Goal: Information Seeking & Learning: Learn about a topic

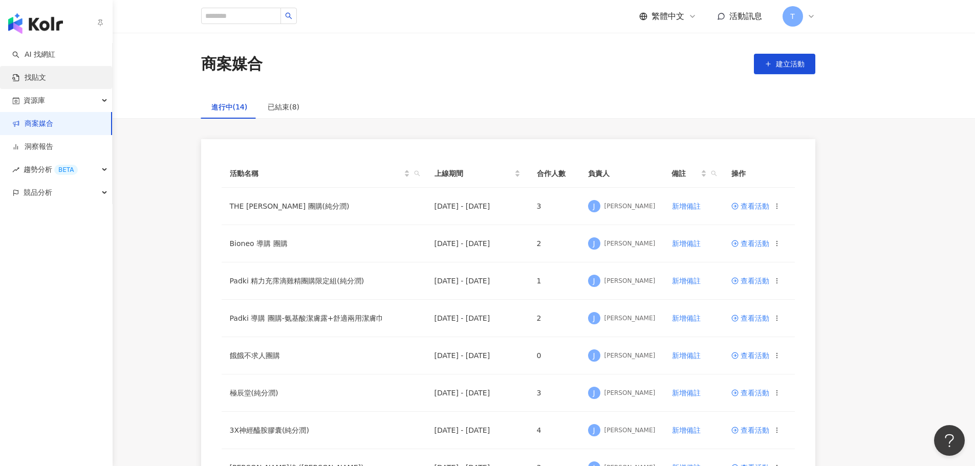
click at [45, 74] on link "找貼文" at bounding box center [29, 78] width 34 height 10
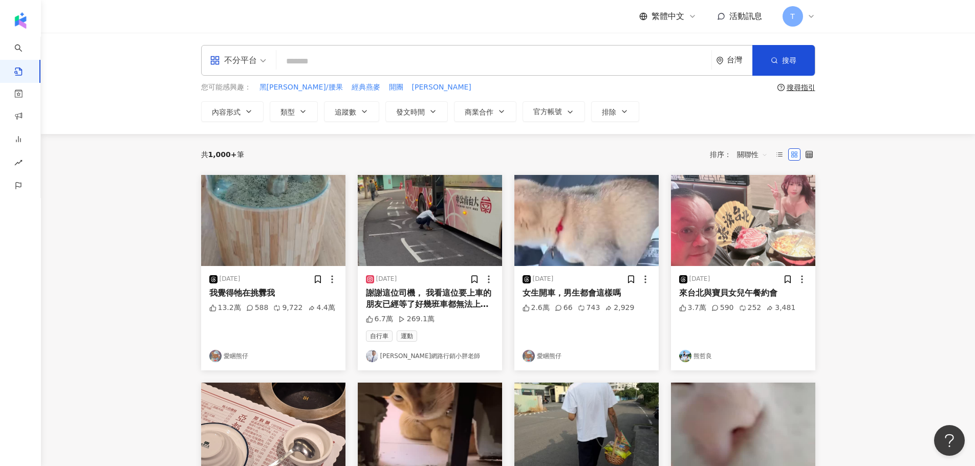
click at [356, 59] on input "search" at bounding box center [493, 61] width 427 height 22
type input "*"
paste input "******"
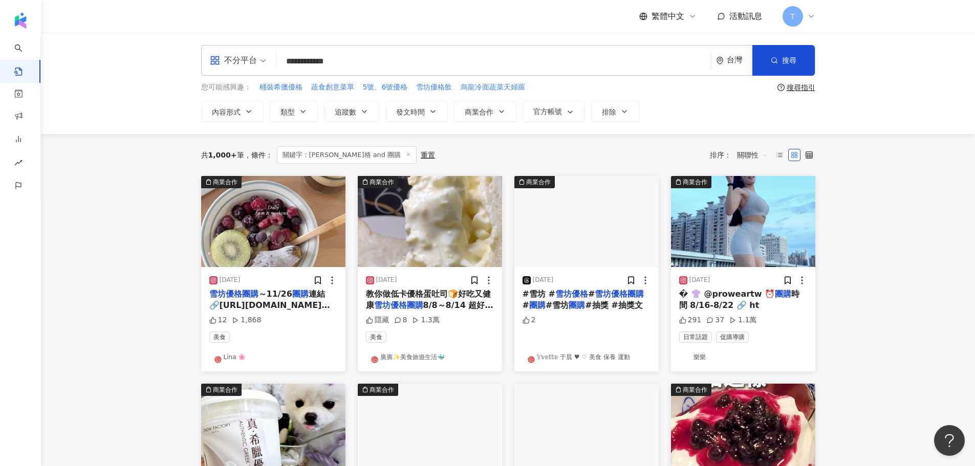
type input "**********"
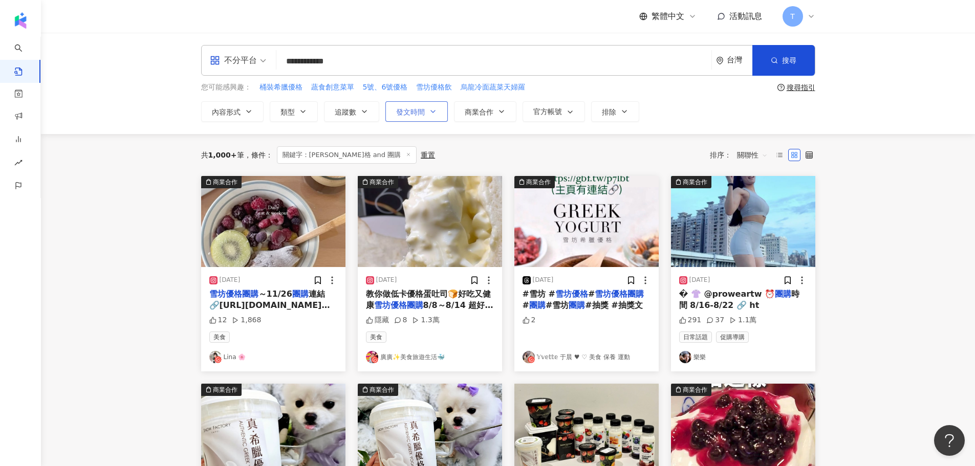
click at [429, 115] on icon "button" at bounding box center [433, 111] width 8 height 8
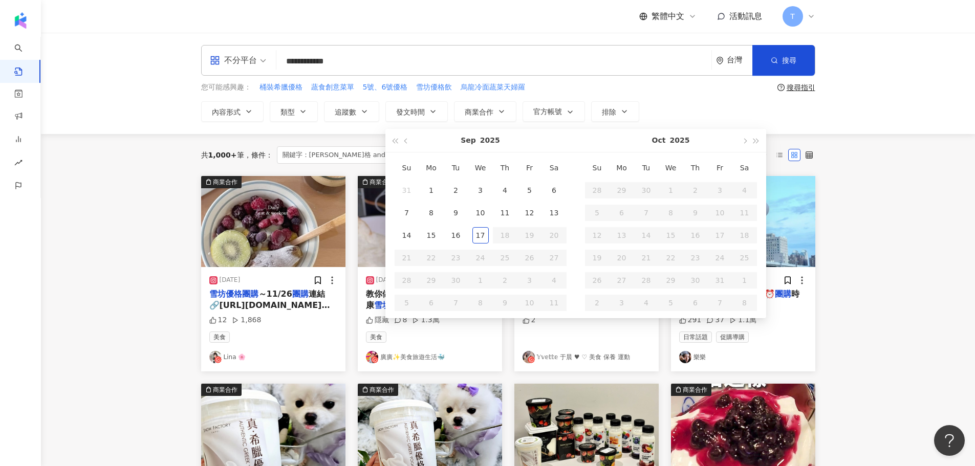
click at [896, 135] on main "**********" at bounding box center [508, 452] width 934 height 838
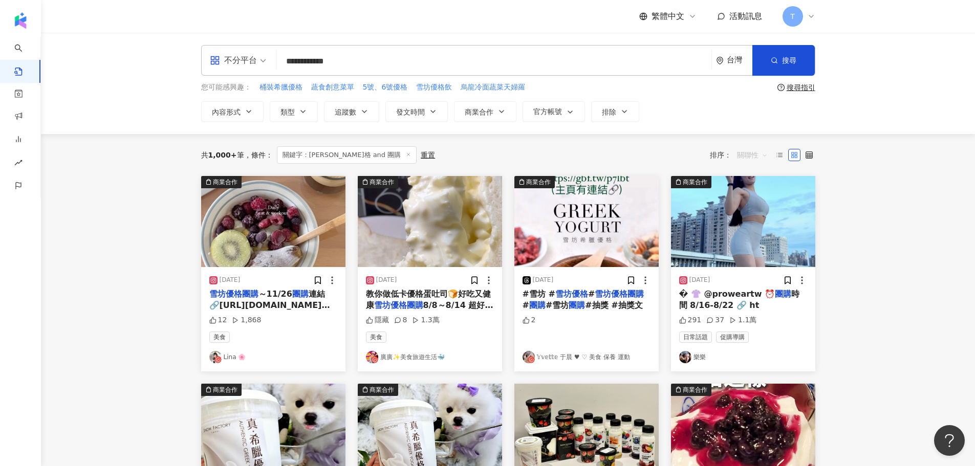
click at [746, 155] on span "關聯性" at bounding box center [752, 155] width 31 height 16
click at [750, 262] on div "發文時間" at bounding box center [753, 262] width 29 height 11
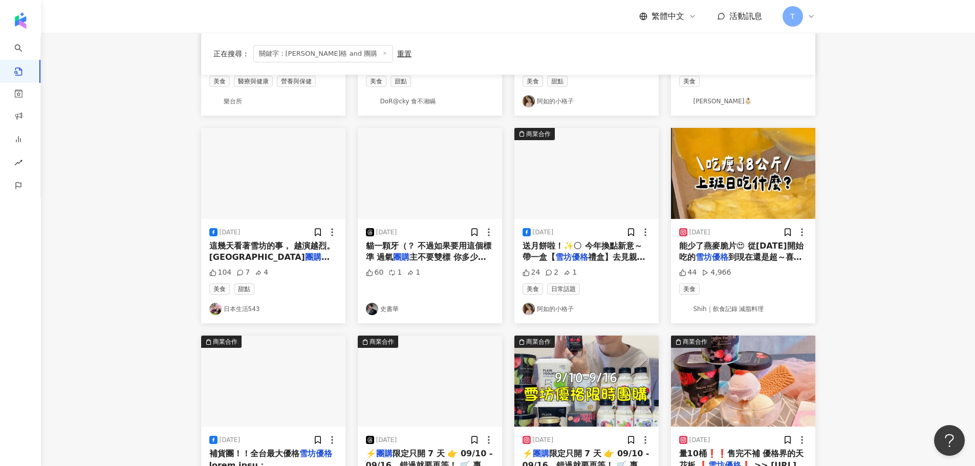
scroll to position [460, 0]
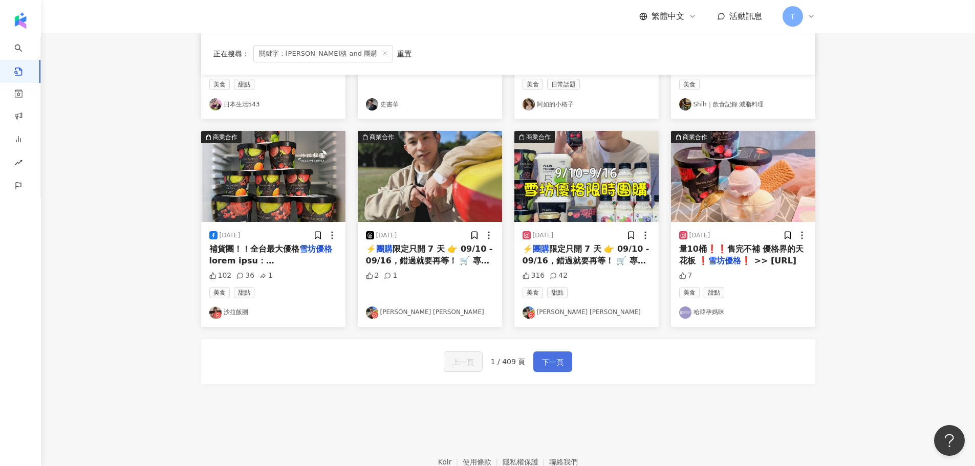
click at [567, 363] on button "下一頁" at bounding box center [552, 361] width 39 height 20
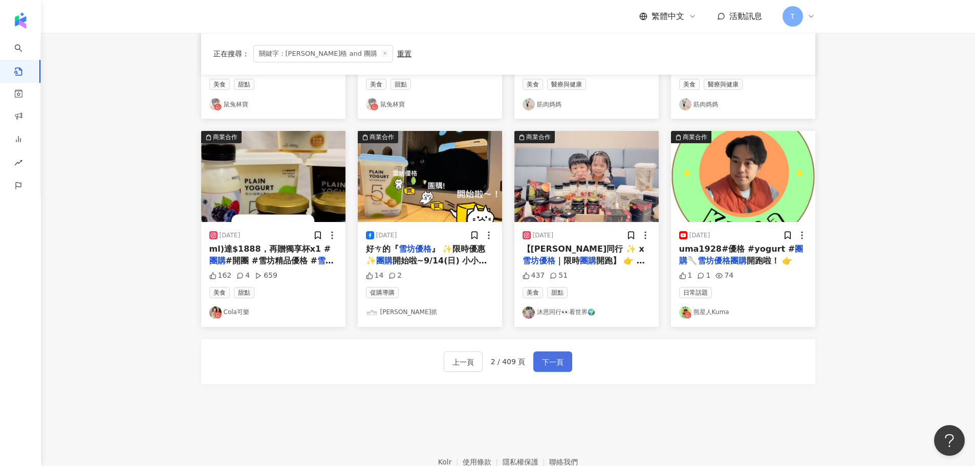
click at [567, 361] on button "下一頁" at bounding box center [552, 361] width 39 height 20
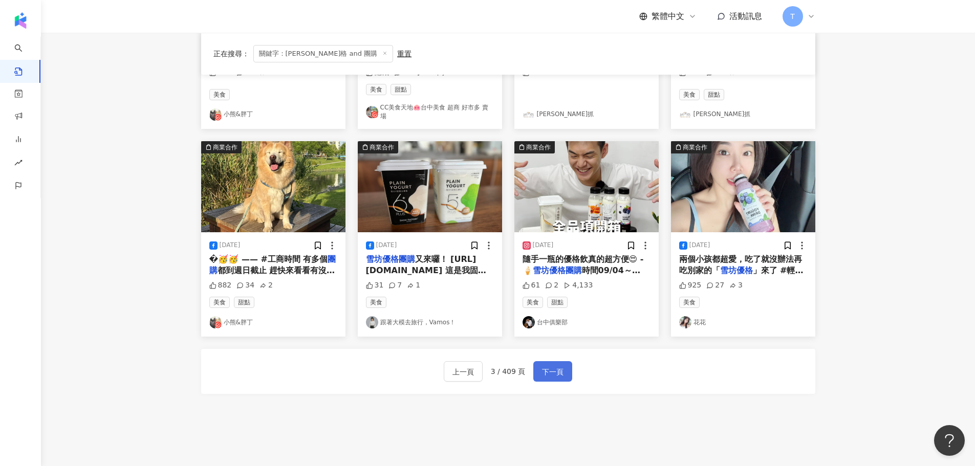
click at [567, 361] on button "下一頁" at bounding box center [552, 371] width 39 height 20
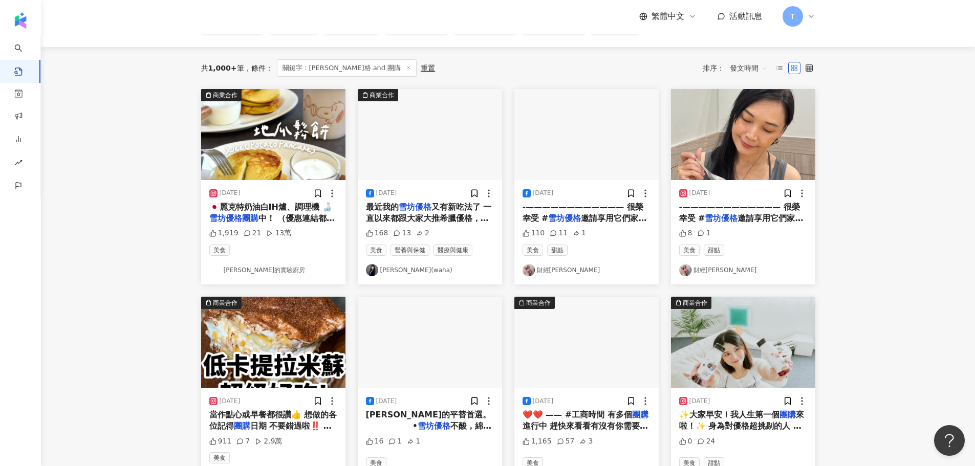
scroll to position [0, 0]
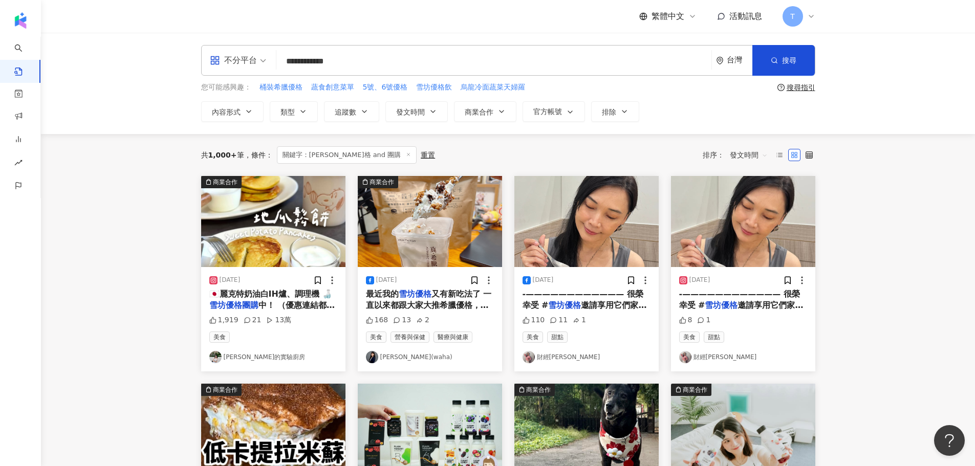
click at [258, 301] on span "中！ （優惠連結都在主頁簡介" at bounding box center [272, 310] width 126 height 21
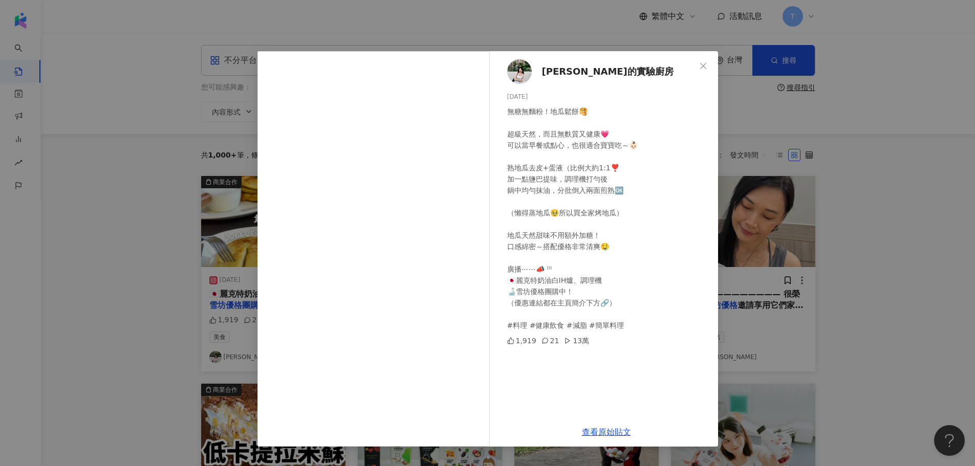
scroll to position [51, 0]
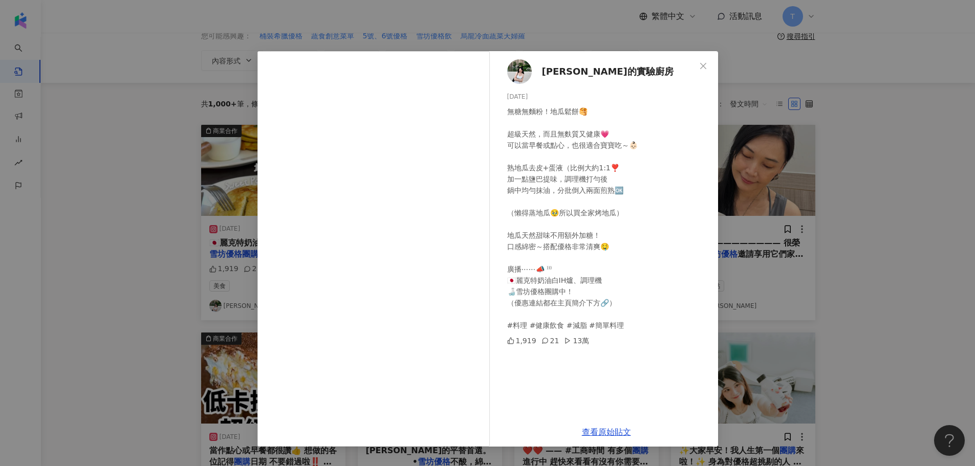
click at [575, 69] on span "[PERSON_NAME]的實驗廚房" at bounding box center [607, 71] width 131 height 14
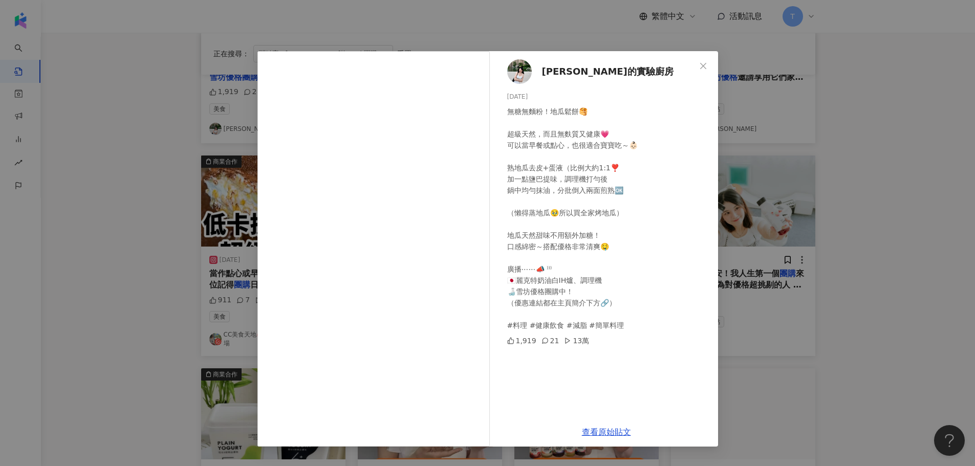
scroll to position [153, 0]
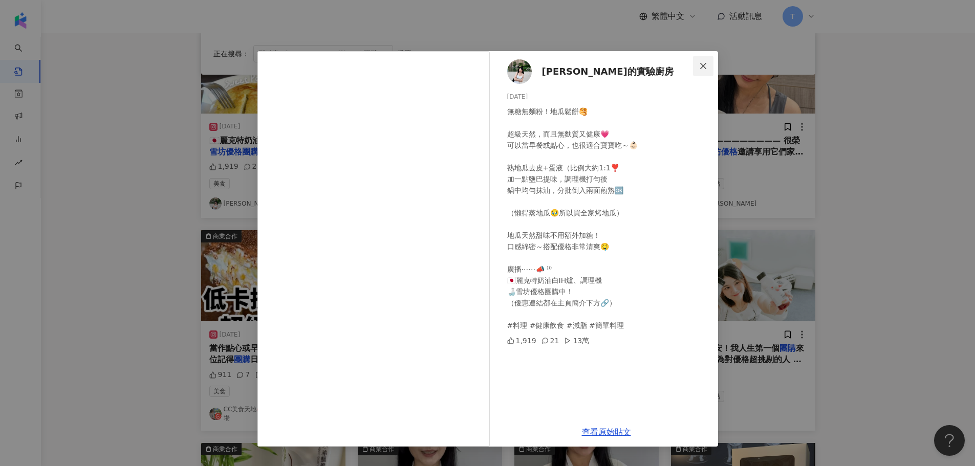
click at [705, 70] on icon "close" at bounding box center [703, 66] width 8 height 8
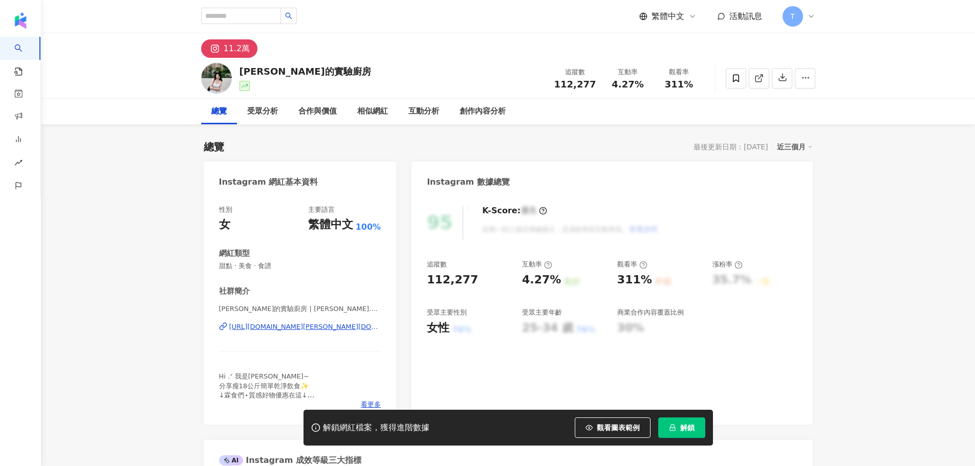
click at [690, 428] on span "解鎖" at bounding box center [687, 428] width 14 height 8
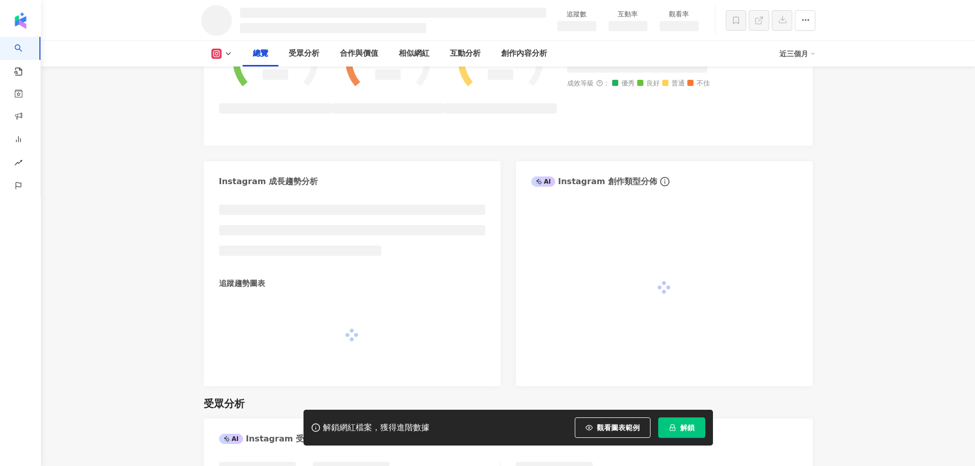
scroll to position [453, 0]
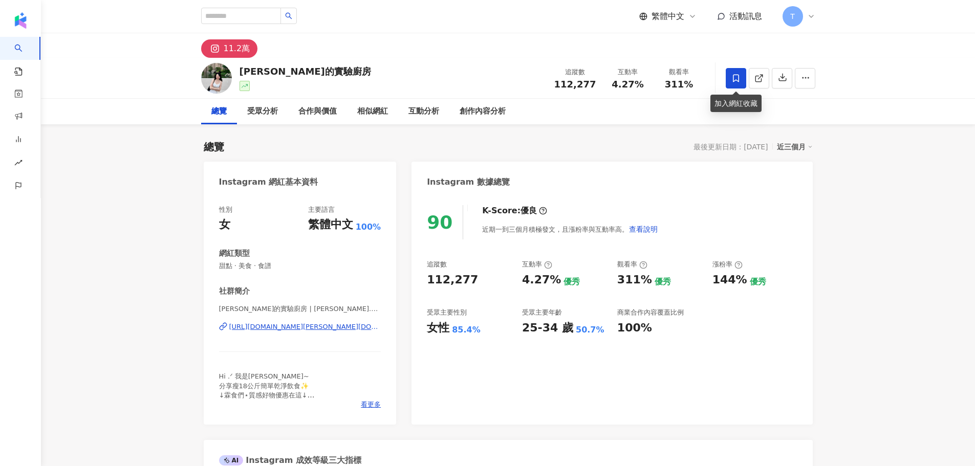
click at [736, 76] on icon at bounding box center [735, 78] width 9 height 9
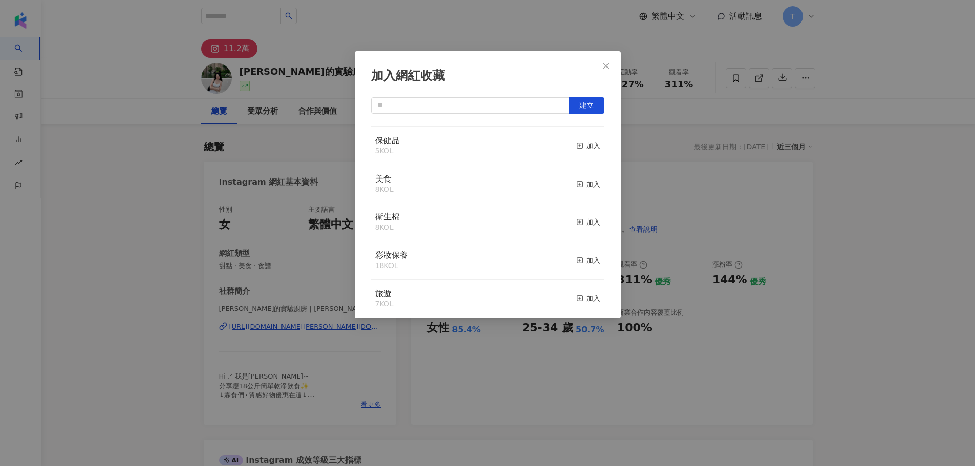
scroll to position [51, 0]
click at [605, 67] on icon "close" at bounding box center [606, 65] width 6 height 6
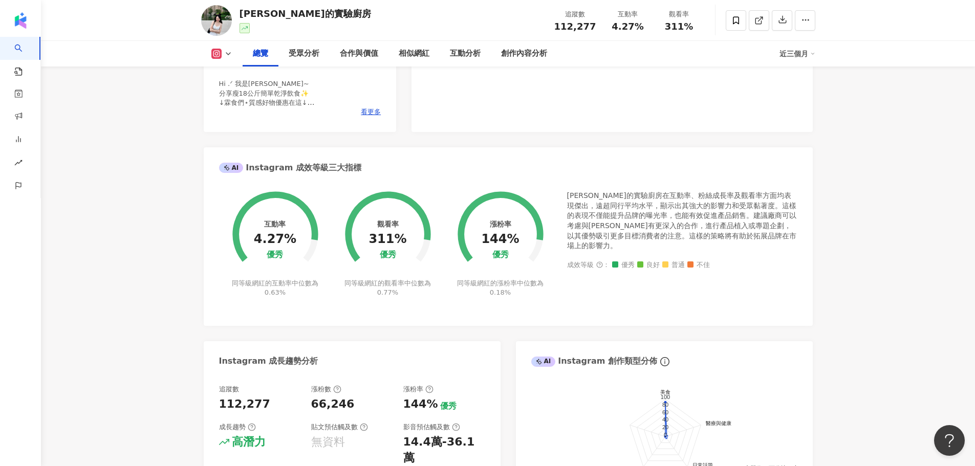
scroll to position [106, 0]
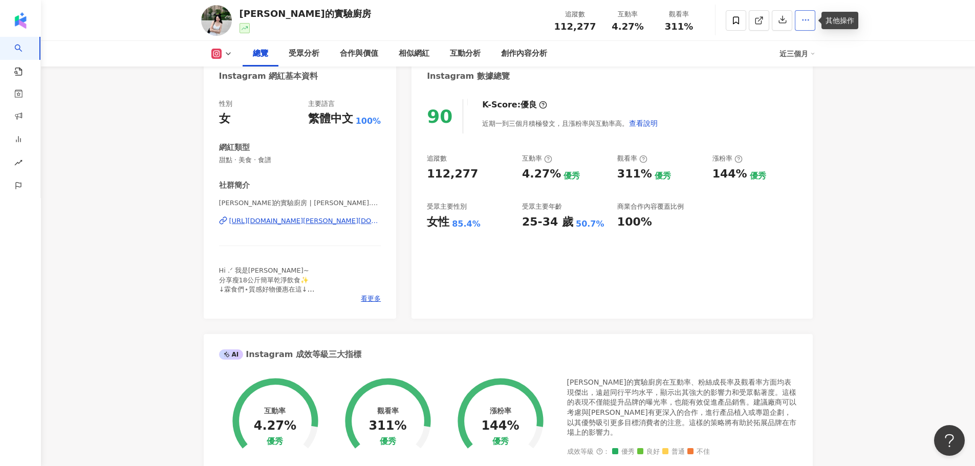
click at [803, 16] on icon "button" at bounding box center [805, 19] width 9 height 9
click at [789, 45] on span "查看合作資訊" at bounding box center [784, 44] width 43 height 11
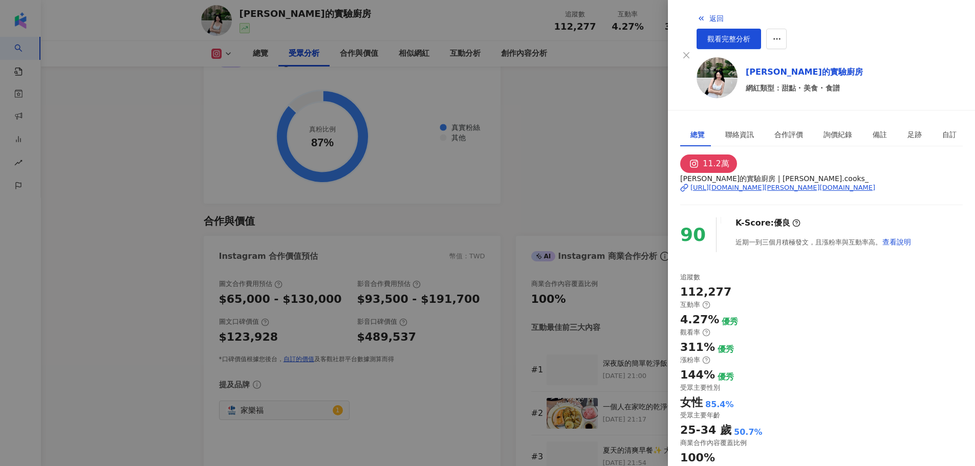
scroll to position [1334, 0]
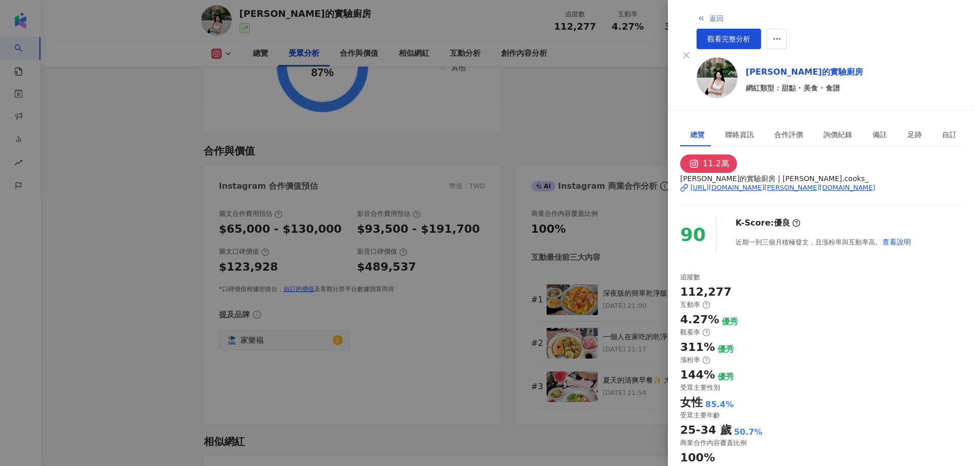
click at [709, 17] on span "返回" at bounding box center [716, 18] width 14 height 8
